Goal: Task Accomplishment & Management: Complete application form

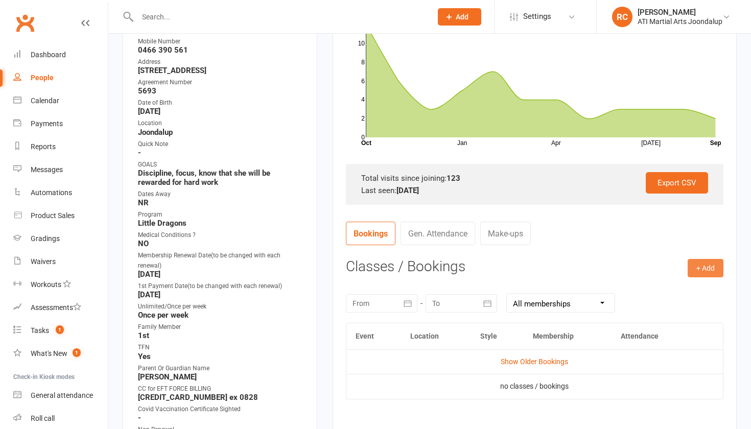
click at [705, 263] on button "+ Add" at bounding box center [705, 268] width 36 height 18
click at [680, 307] on link "Add Appointment" at bounding box center [671, 311] width 101 height 20
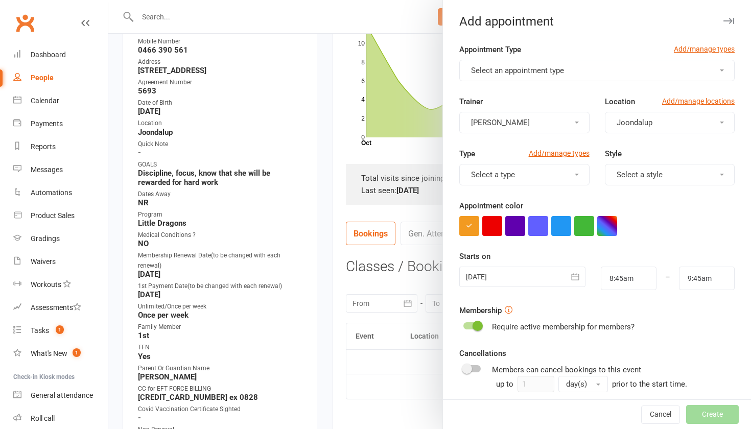
click at [590, 60] on button "Select an appointment type" at bounding box center [596, 70] width 275 height 21
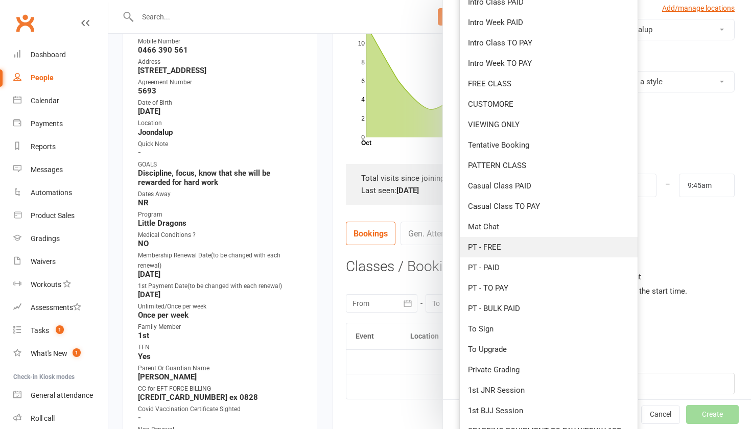
scroll to position [93, 0]
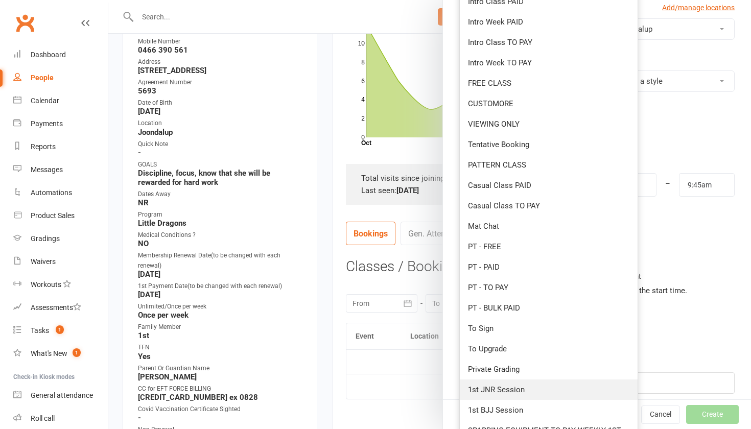
click at [513, 391] on span "1st JNR Session" at bounding box center [496, 389] width 57 height 9
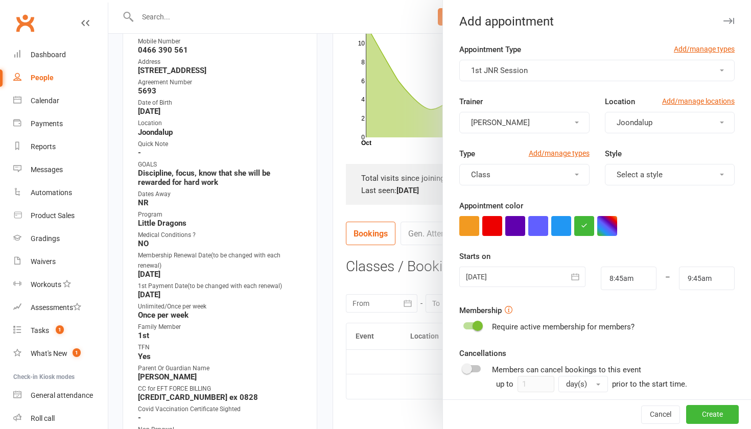
click at [505, 274] on div at bounding box center [522, 277] width 126 height 20
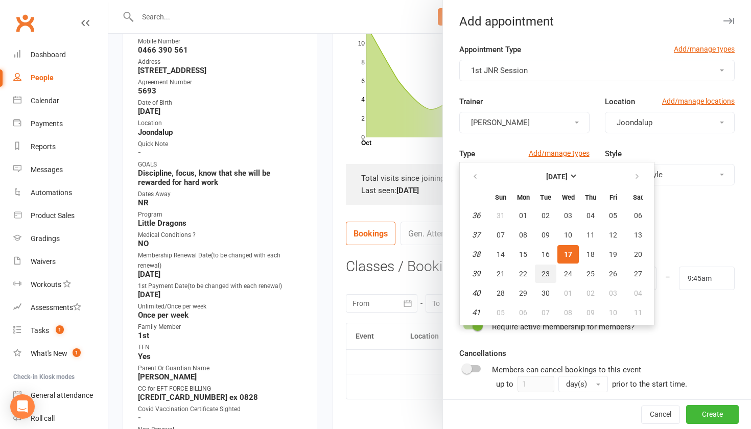
click at [542, 273] on span "23" at bounding box center [545, 274] width 8 height 8
type input "[DATE]"
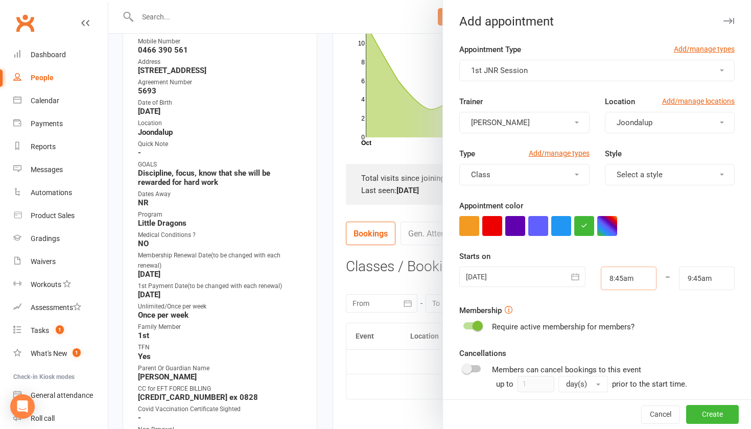
click at [638, 282] on input "8:45am" at bounding box center [629, 278] width 56 height 23
type input "4:30pm"
click at [625, 306] on li "4:30pm" at bounding box center [625, 308] width 49 height 15
click at [686, 290] on input "5:30pm" at bounding box center [707, 278] width 56 height 23
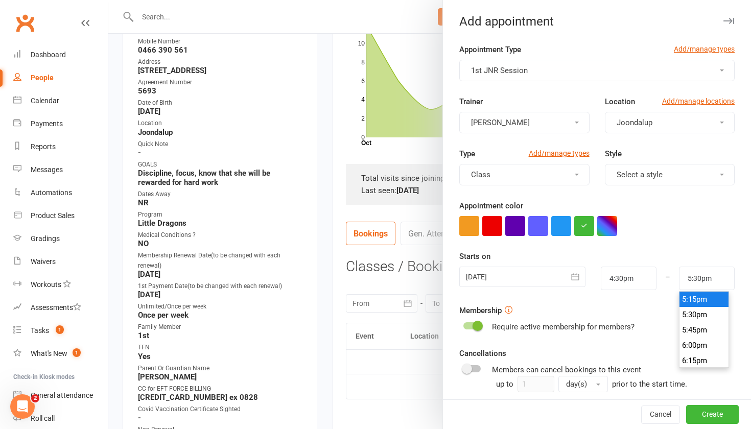
type input "5:15pm"
click at [689, 303] on li "5:15pm" at bounding box center [703, 299] width 49 height 15
click at [713, 410] on button "Create" at bounding box center [712, 414] width 53 height 18
